Goal: Task Accomplishment & Management: Use online tool/utility

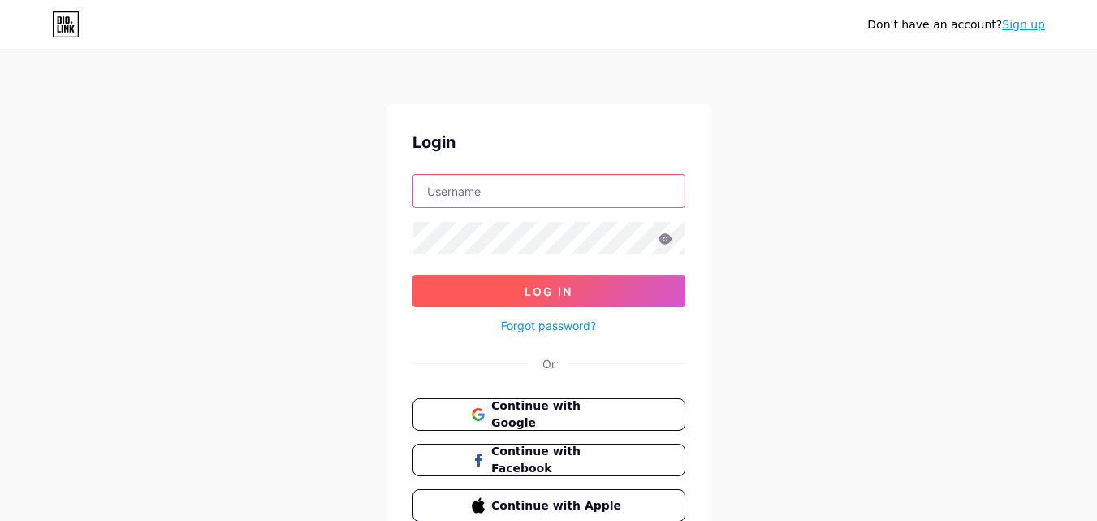
type input "[EMAIL_ADDRESS][DOMAIN_NAME]"
click at [522, 291] on button "Log In" at bounding box center [549, 290] width 273 height 32
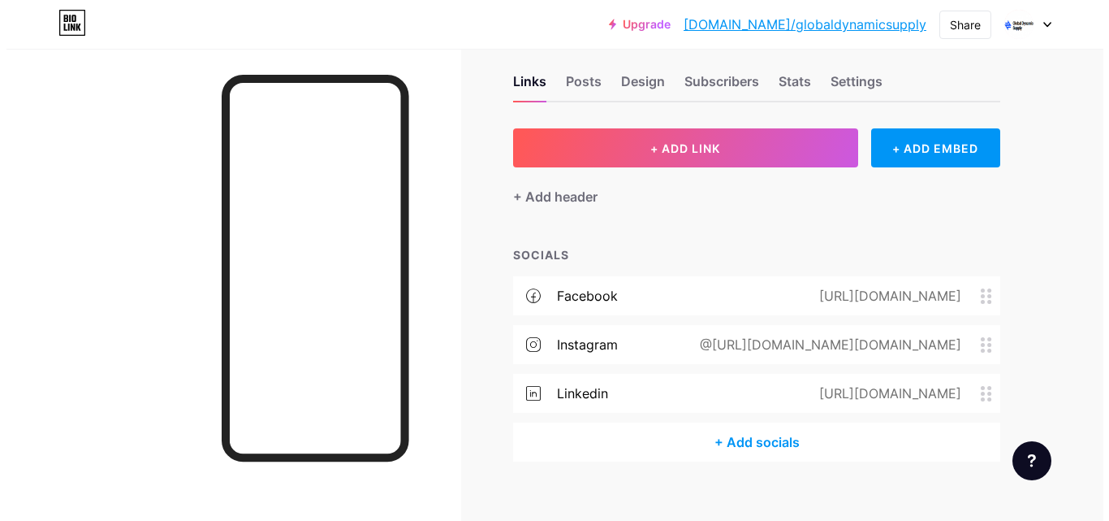
scroll to position [44, 0]
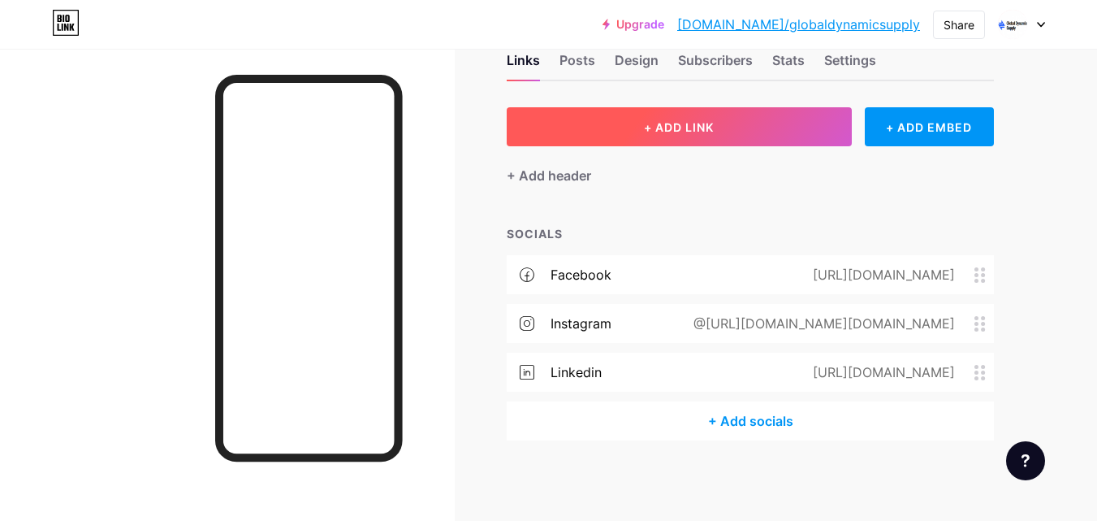
click at [634, 131] on button "+ ADD LINK" at bounding box center [679, 126] width 345 height 39
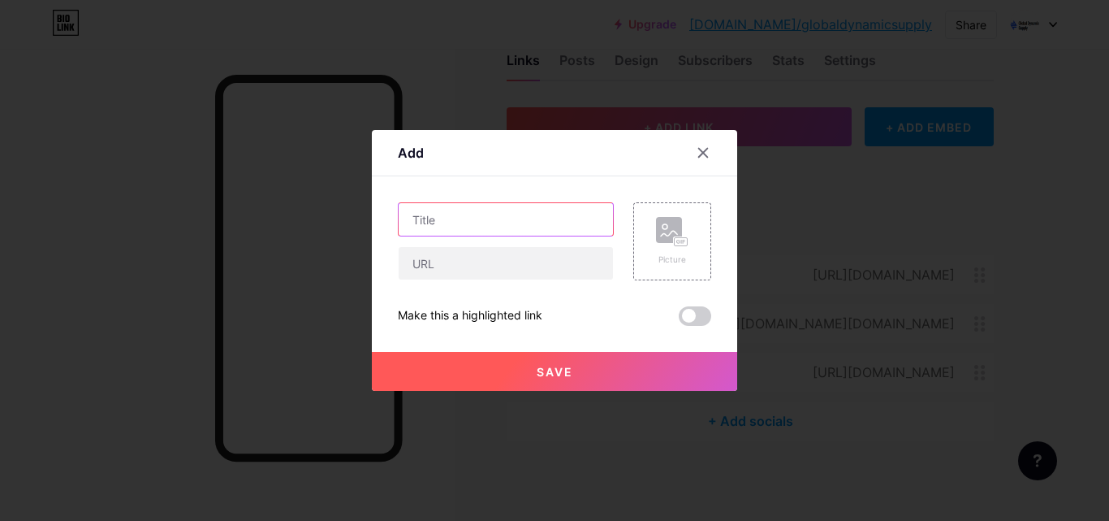
click at [474, 210] on input "text" at bounding box center [506, 219] width 214 height 32
paste input "Driving Efficiency with End-to-End Logistics Solutions"
type input "Driving Efficiency with End-to-End Logistics Solutions"
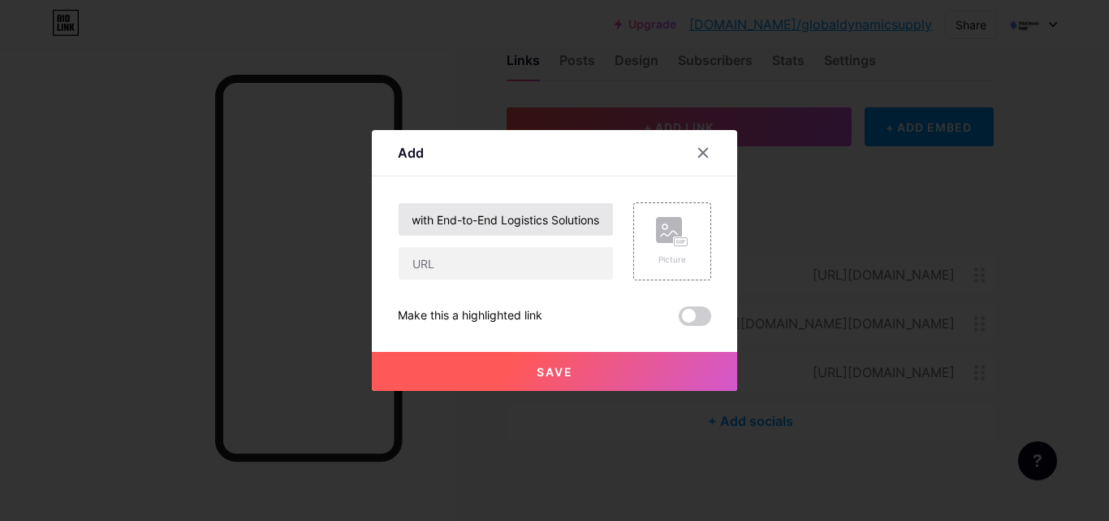
scroll to position [0, 0]
click at [487, 261] on input "text" at bounding box center [506, 263] width 214 height 32
paste input "[URL][DOMAIN_NAME]"
type input "[URL][DOMAIN_NAME]"
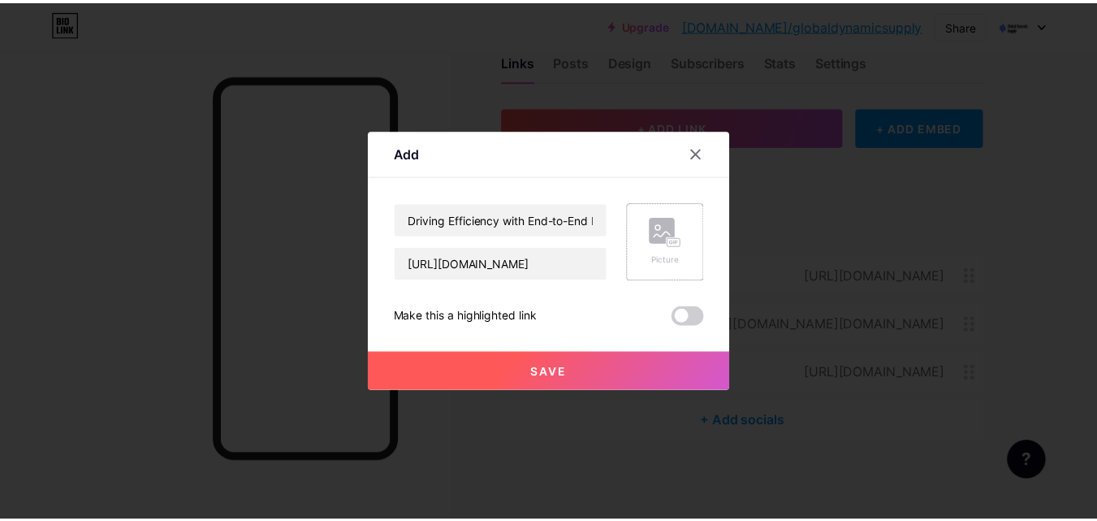
scroll to position [0, 0]
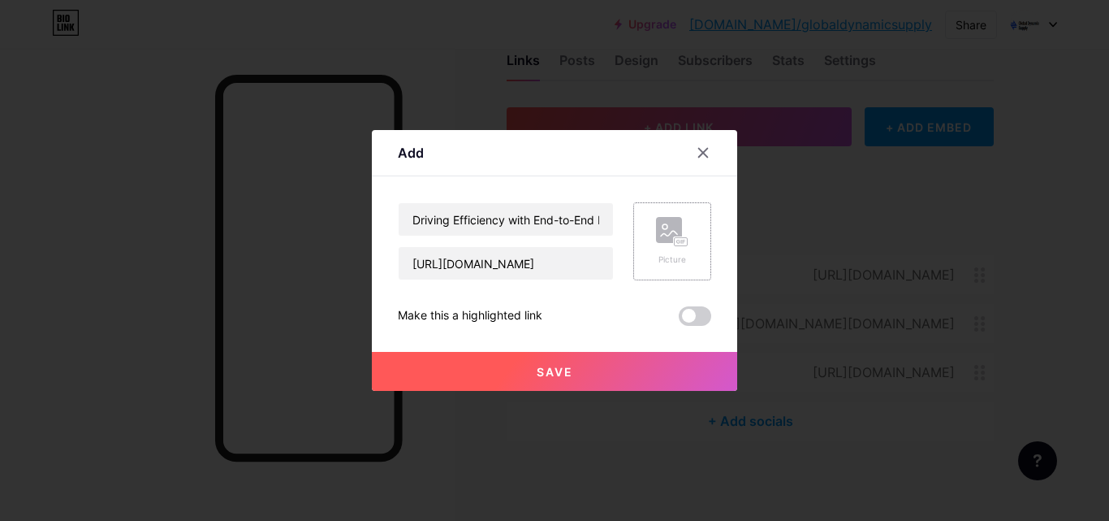
click at [678, 247] on div "Picture" at bounding box center [672, 241] width 32 height 49
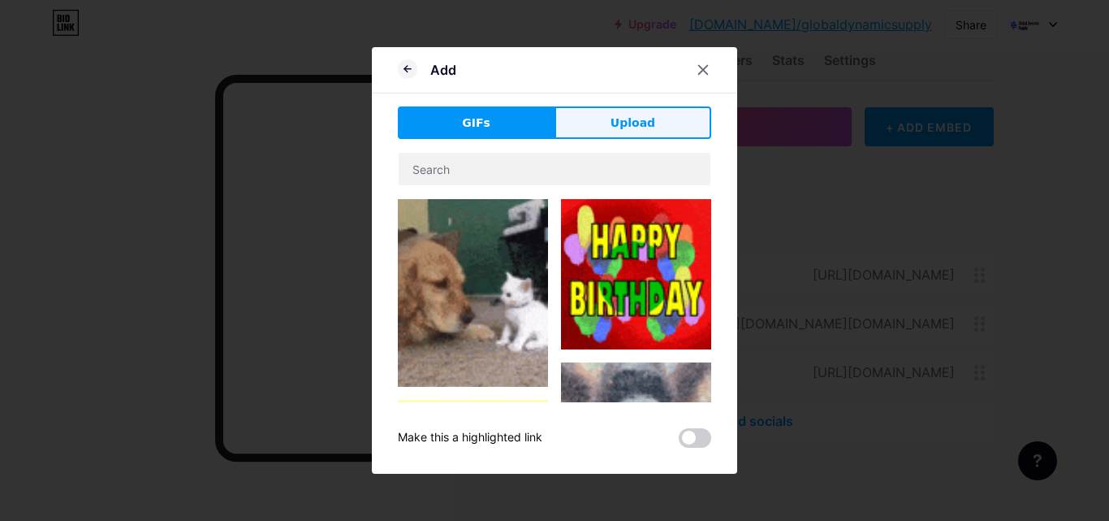
click at [603, 126] on button "Upload" at bounding box center [633, 122] width 157 height 32
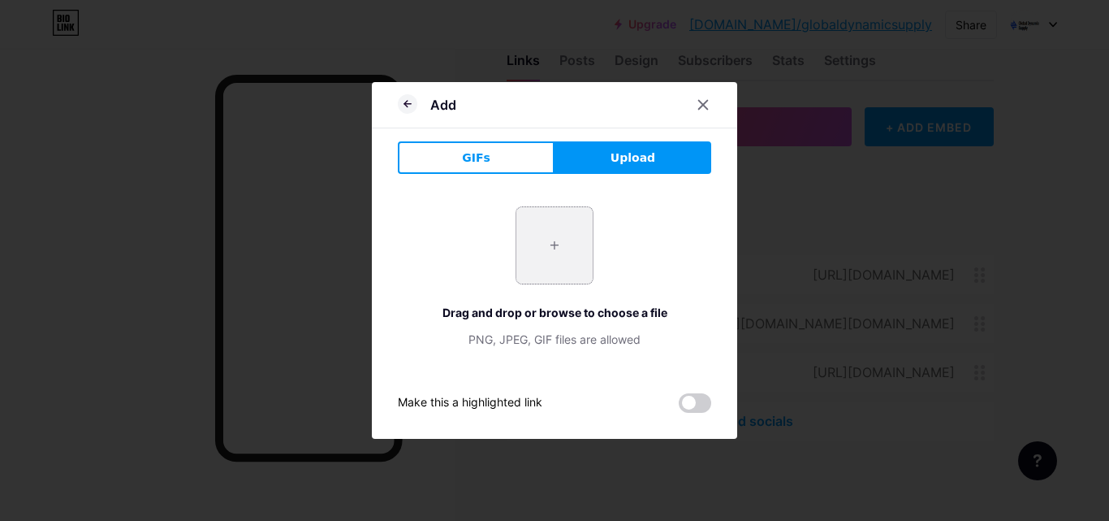
click at [554, 240] on input "file" at bounding box center [554, 245] width 76 height 76
type input "C:\fakepath\end-to-end logistics solutions.png"
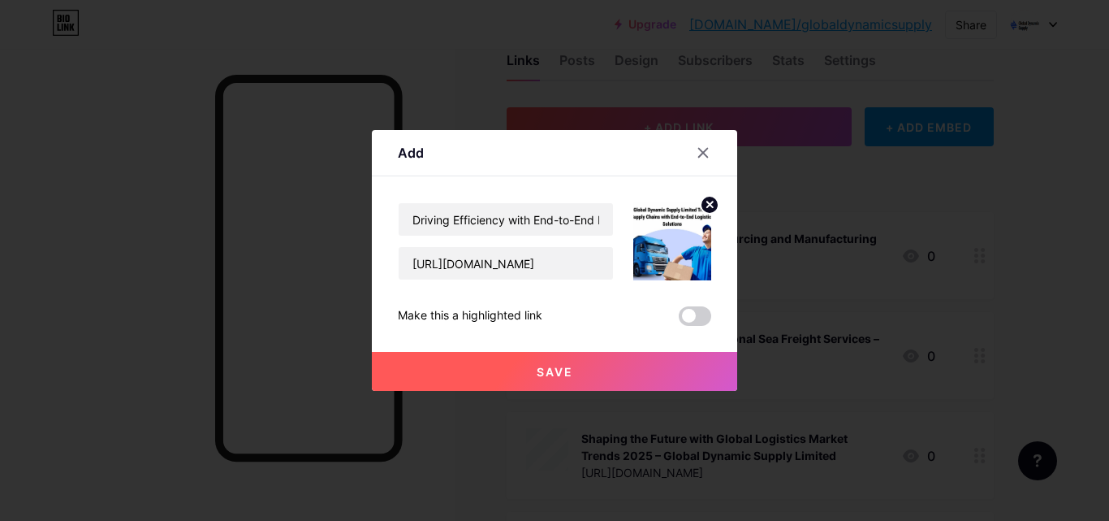
click at [613, 353] on button "Save" at bounding box center [554, 371] width 365 height 39
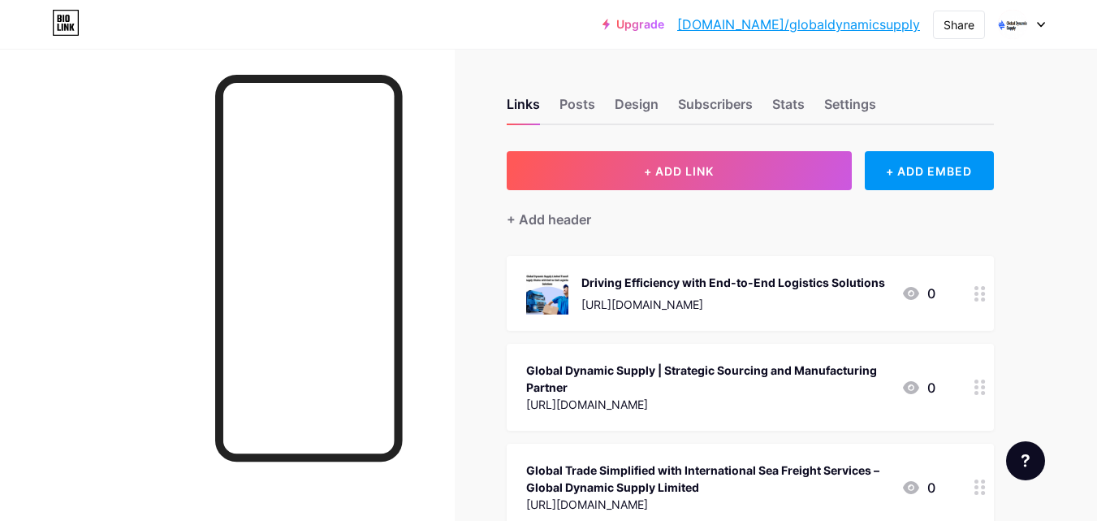
click at [807, 24] on link "[DOMAIN_NAME]/globaldynamicsupply" at bounding box center [798, 24] width 243 height 19
